Goal: Transaction & Acquisition: Obtain resource

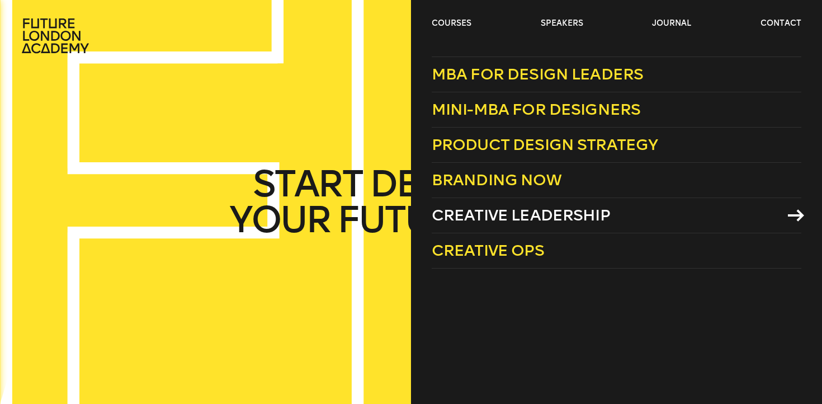
click at [498, 215] on span "Creative Leadership" at bounding box center [521, 215] width 178 height 18
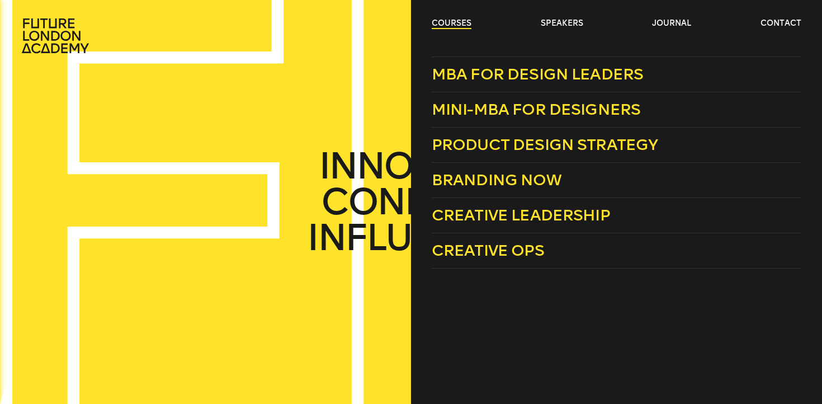
click at [462, 22] on link "courses" at bounding box center [452, 23] width 40 height 11
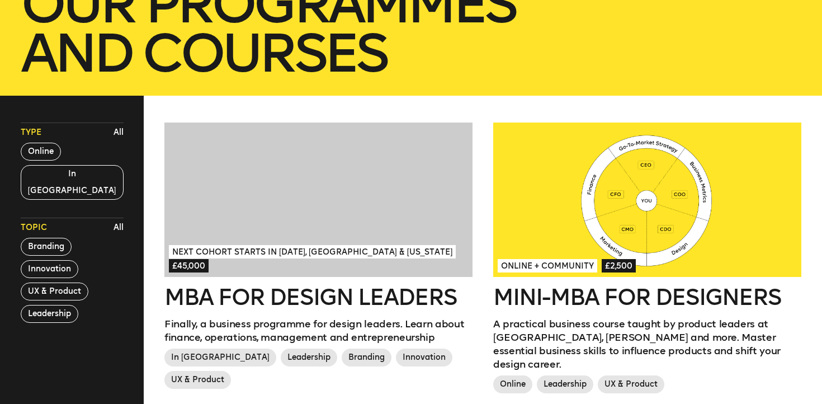
scroll to position [228, 0]
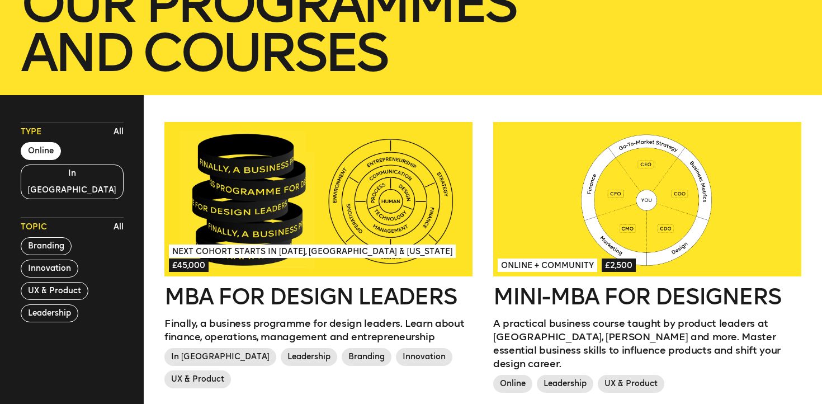
click at [44, 148] on button "Online" at bounding box center [41, 151] width 40 height 18
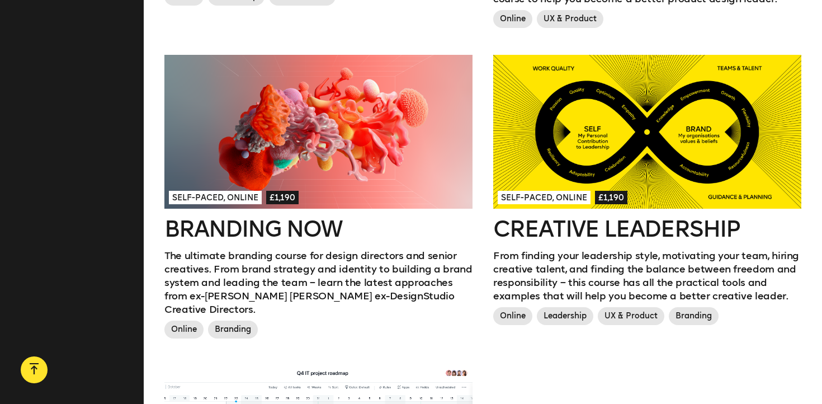
scroll to position [616, 0]
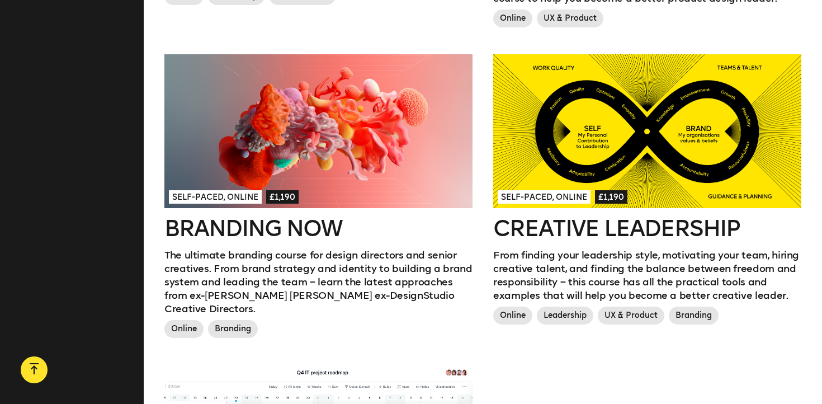
click at [279, 143] on div at bounding box center [318, 131] width 308 height 154
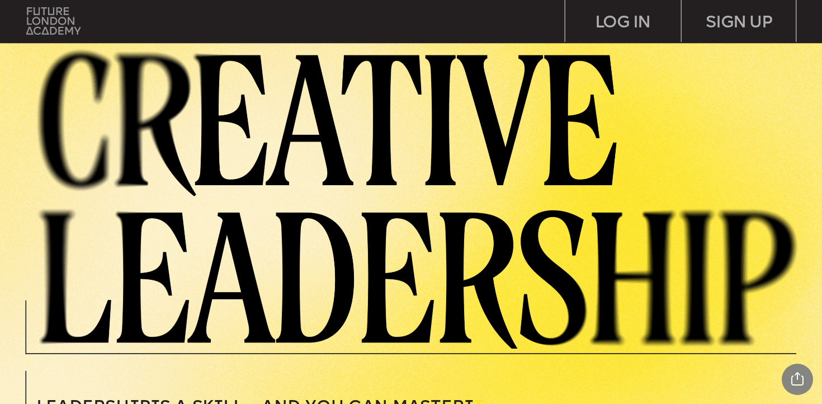
click at [32, 18] on img at bounding box center [53, 20] width 54 height 27
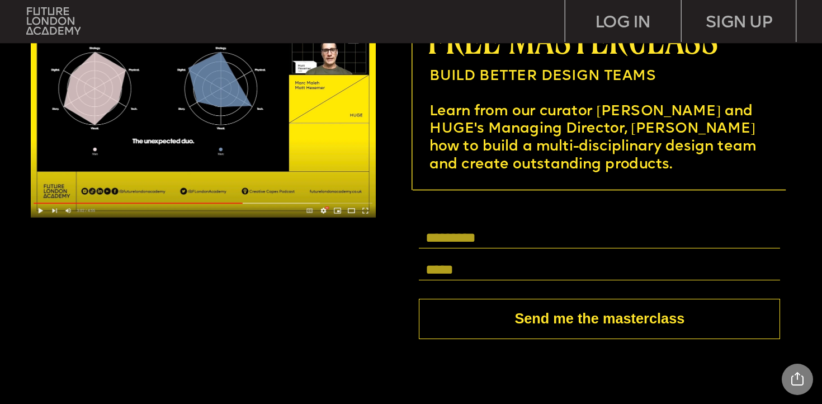
scroll to position [3397, 0]
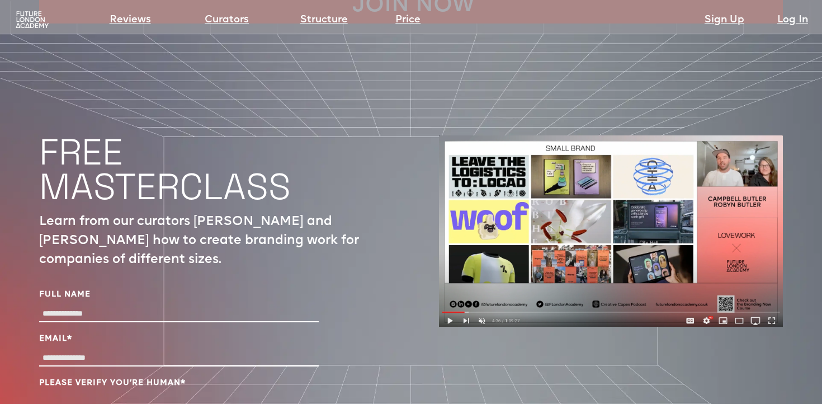
scroll to position [3653, 0]
click at [199, 307] on input "Full Name" at bounding box center [179, 315] width 280 height 16
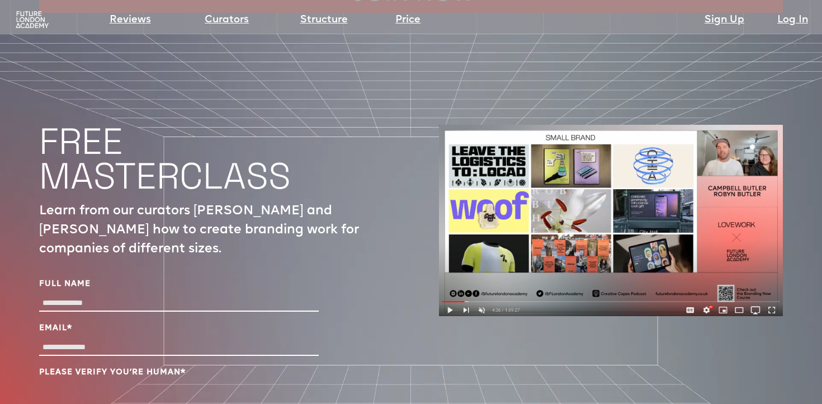
scroll to position [3666, 0]
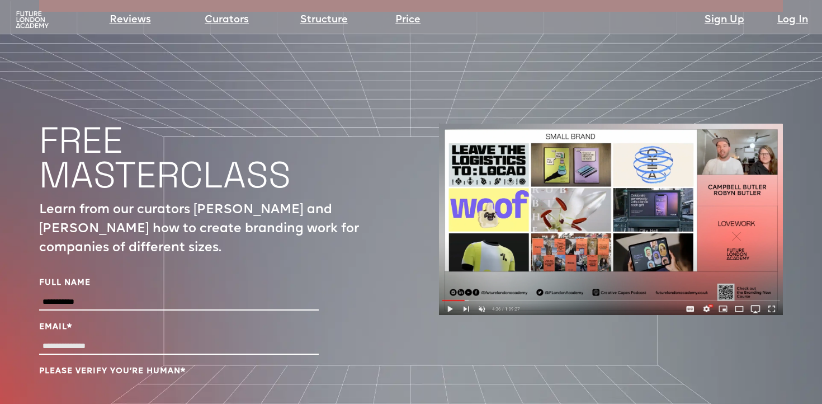
type input "**********"
click at [89, 338] on input "Email *" at bounding box center [179, 346] width 280 height 16
type input "**********"
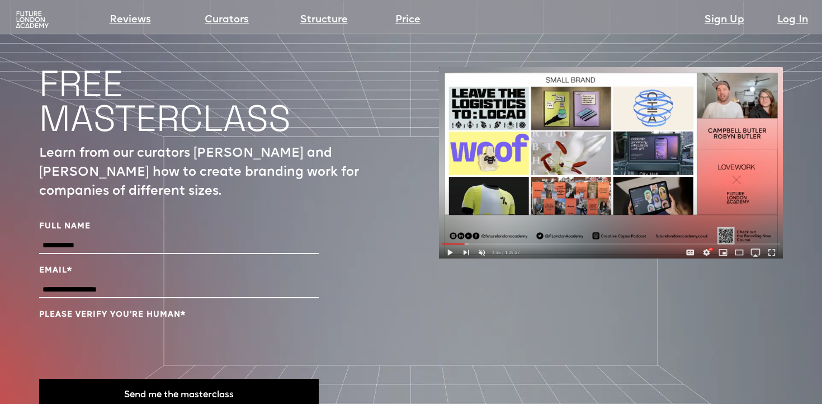
scroll to position [3733, 0]
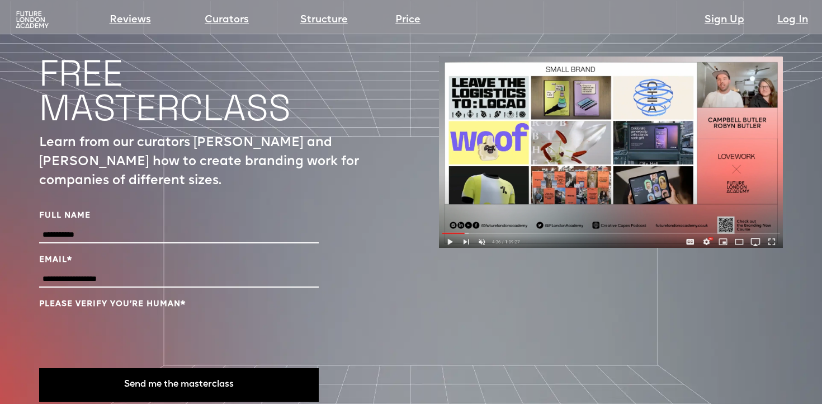
click at [128, 368] on button "Send me the masterclass" at bounding box center [179, 385] width 280 height 34
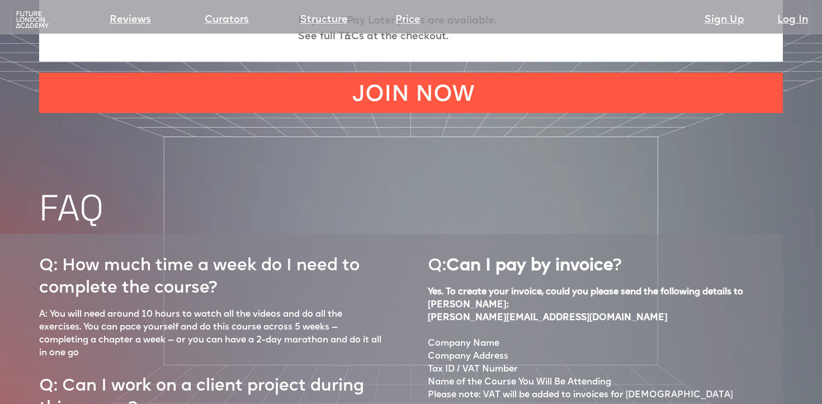
scroll to position [4304, 0]
